Goal: Task Accomplishment & Management: Manage account settings

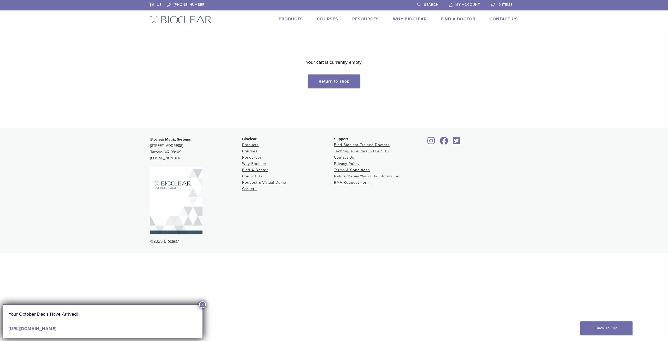
click at [469, 5] on span "My Account" at bounding box center [467, 5] width 25 height 4
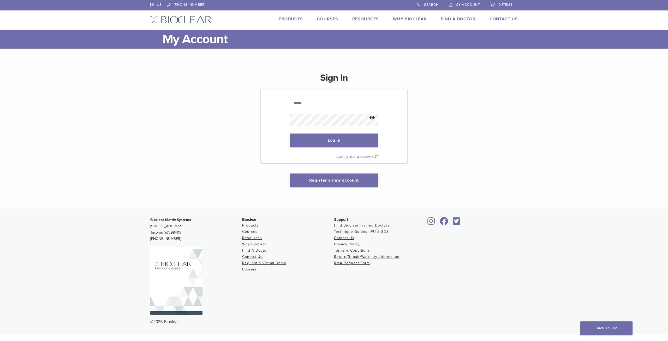
click at [290, 94] on div at bounding box center [290, 94] width 0 height 0
click at [434, 101] on div "Sign In Log in Lost your password? Register a new account" at bounding box center [334, 126] width 368 height 122
click at [464, 77] on div "Sign In Log in Lost your password? Register a new account" at bounding box center [334, 126] width 368 height 122
